Goal: Task Accomplishment & Management: Manage account settings

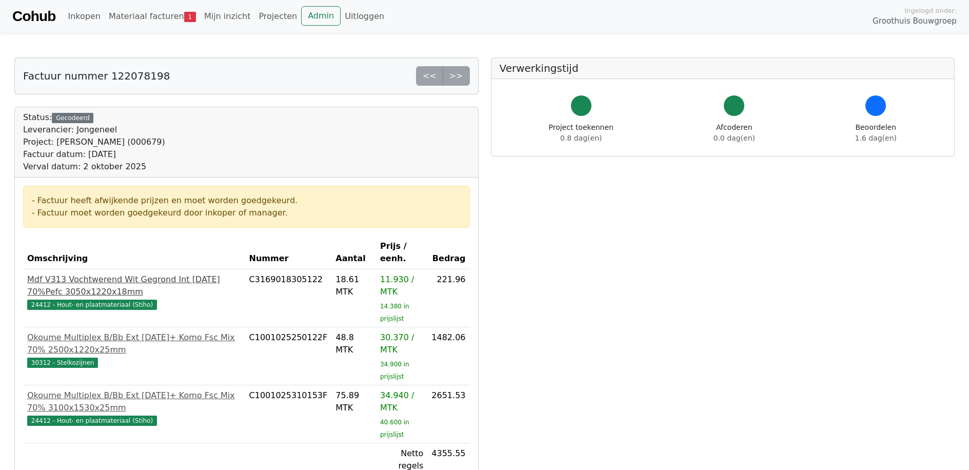
click at [157, 273] on div "Mdf V313 Vochtwerend Wit Gegrond Int [DATE] 70%Pefc 3050x1220x18mm" at bounding box center [134, 285] width 214 height 25
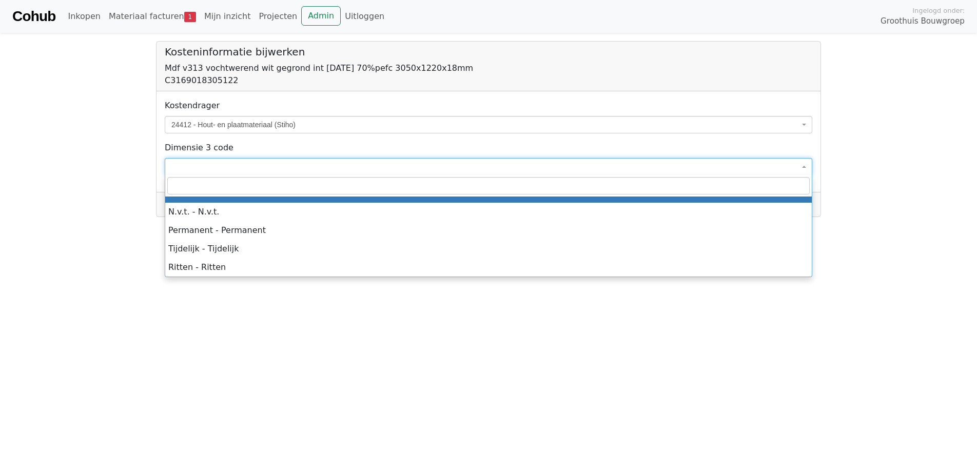
click at [800, 165] on span at bounding box center [489, 166] width 648 height 17
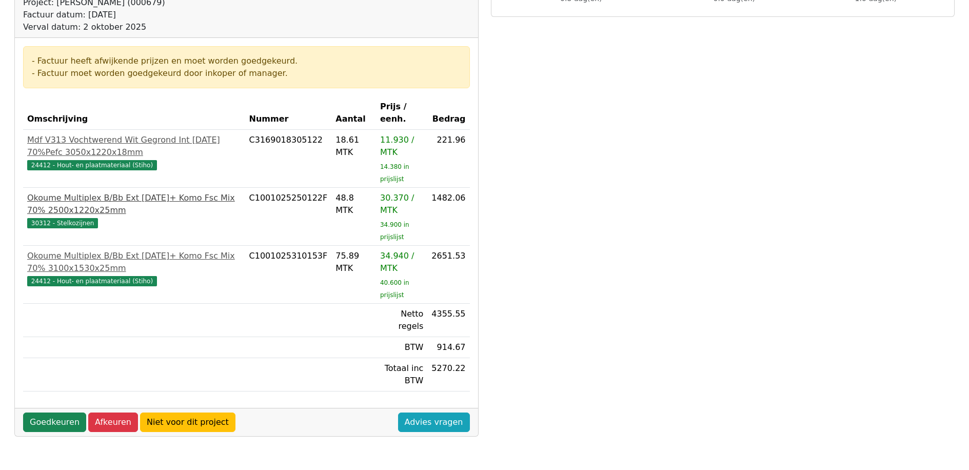
scroll to position [154, 0]
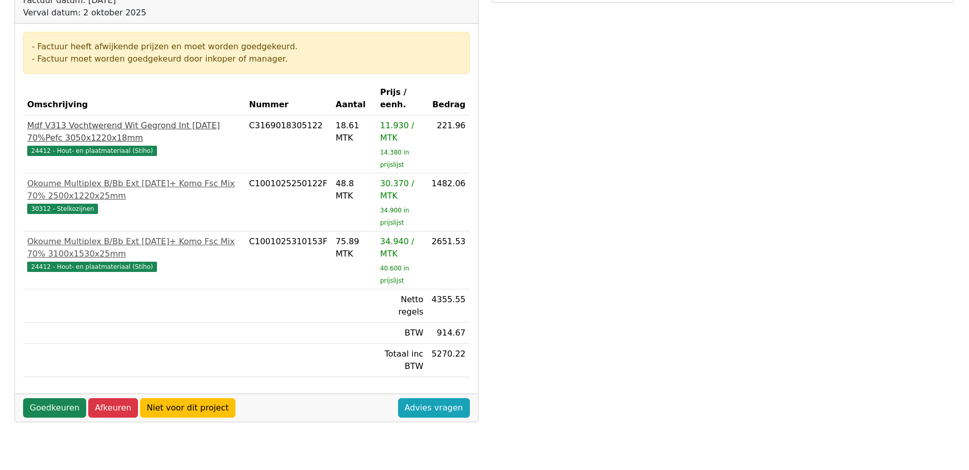
click at [150, 144] on div "24412 - Hout- en plaatmateriaal (Stiho)" at bounding box center [134, 150] width 214 height 12
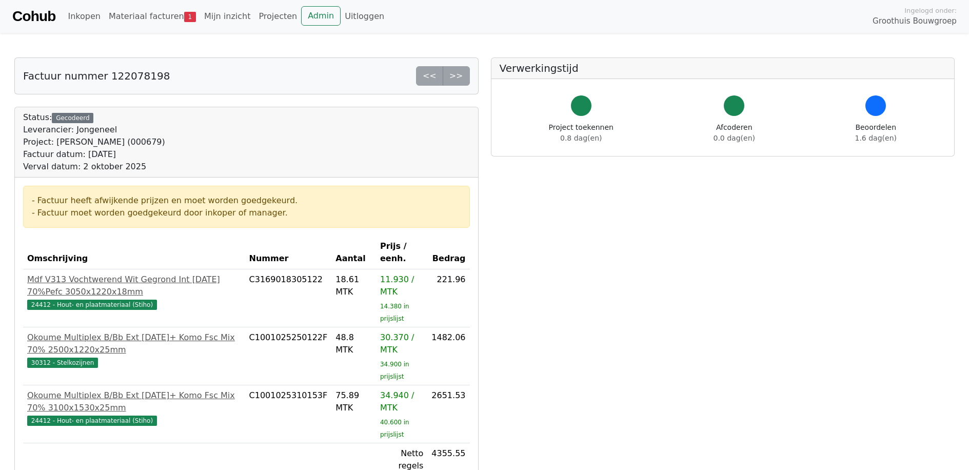
scroll to position [153, 0]
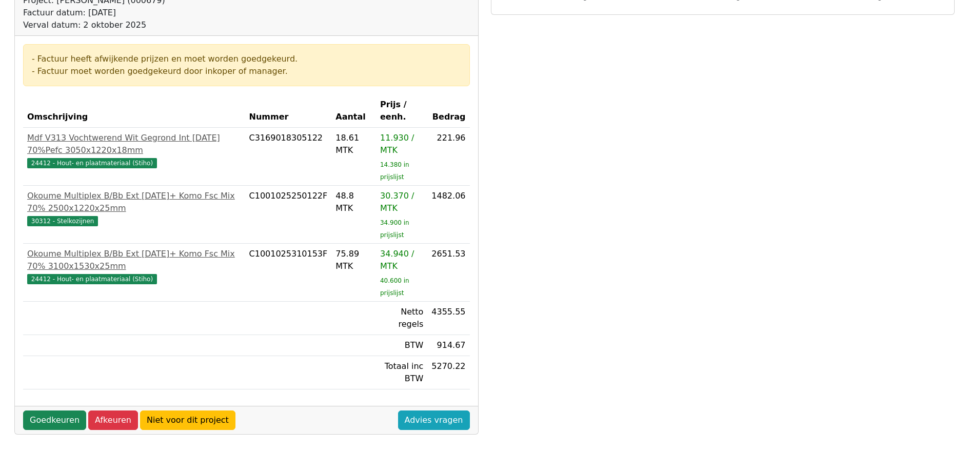
scroll to position [257, 0]
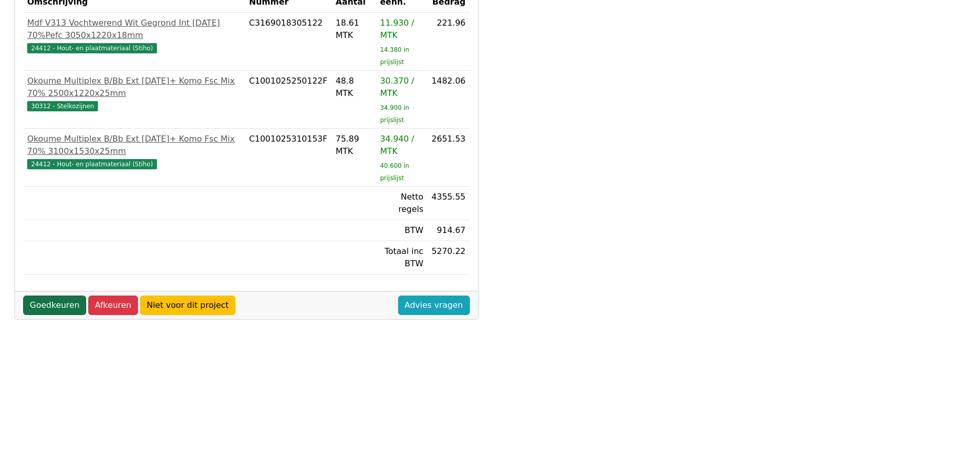
click at [49, 296] on link "Goedkeuren" at bounding box center [54, 305] width 63 height 19
